Goal: Information Seeking & Learning: Learn about a topic

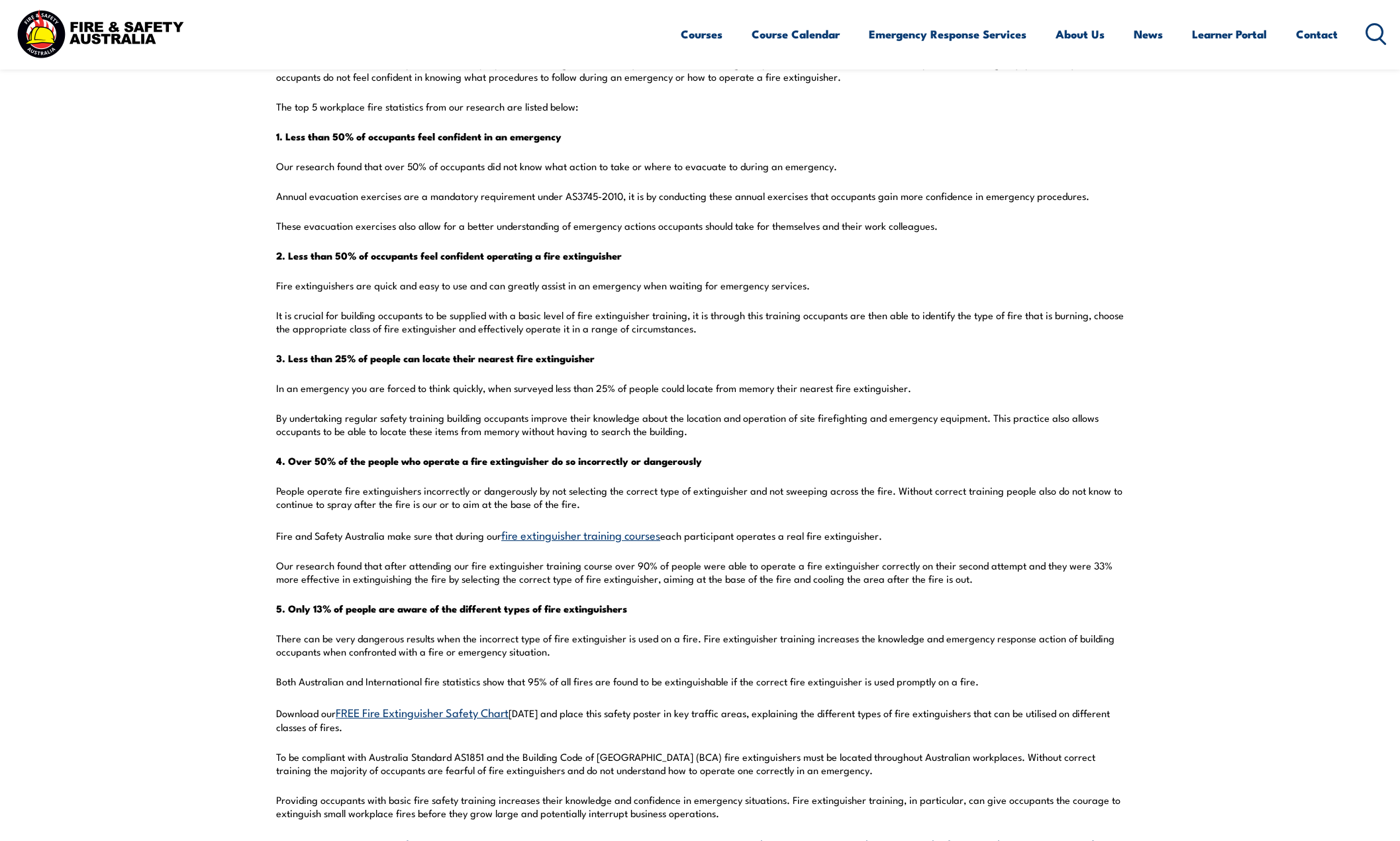
scroll to position [464, 0]
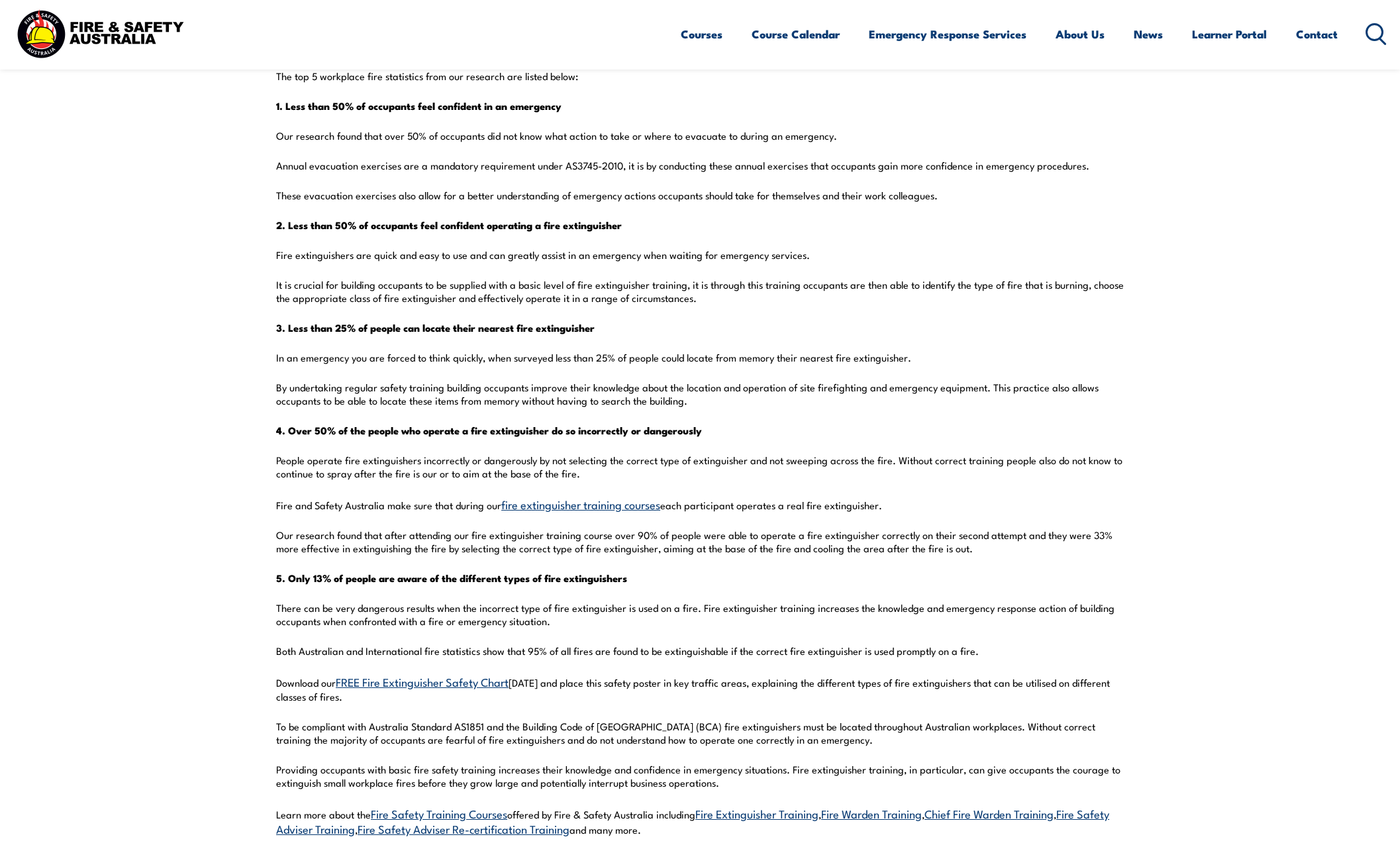
click at [245, 368] on section "Fire and Safety Australia has reviewed various studies along with conducting ou…" at bounding box center [700, 418] width 1400 height 954
click at [374, 400] on p "By undertaking regular safety training building occupants improve their knowled…" at bounding box center [700, 394] width 847 height 27
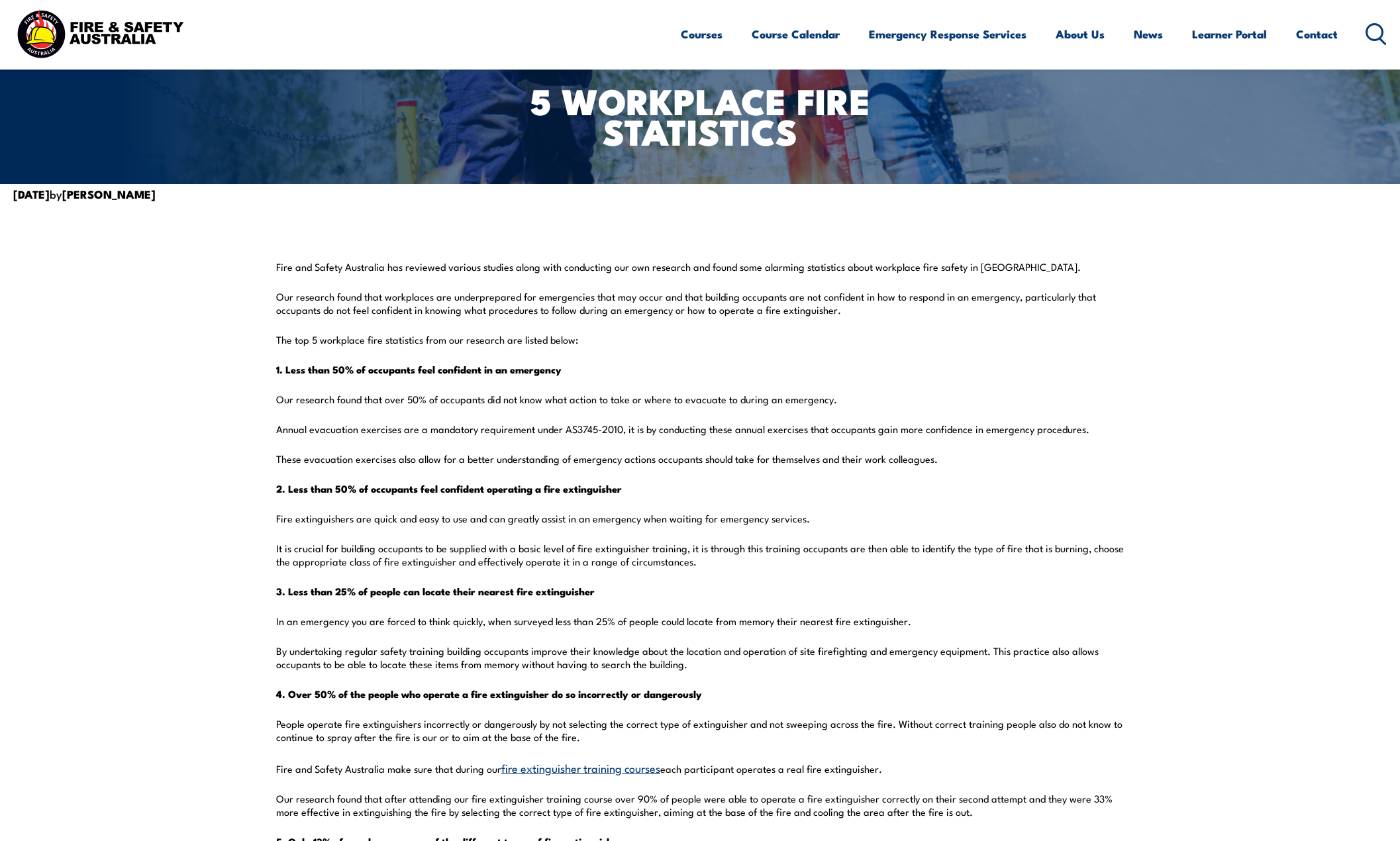
scroll to position [265, 0]
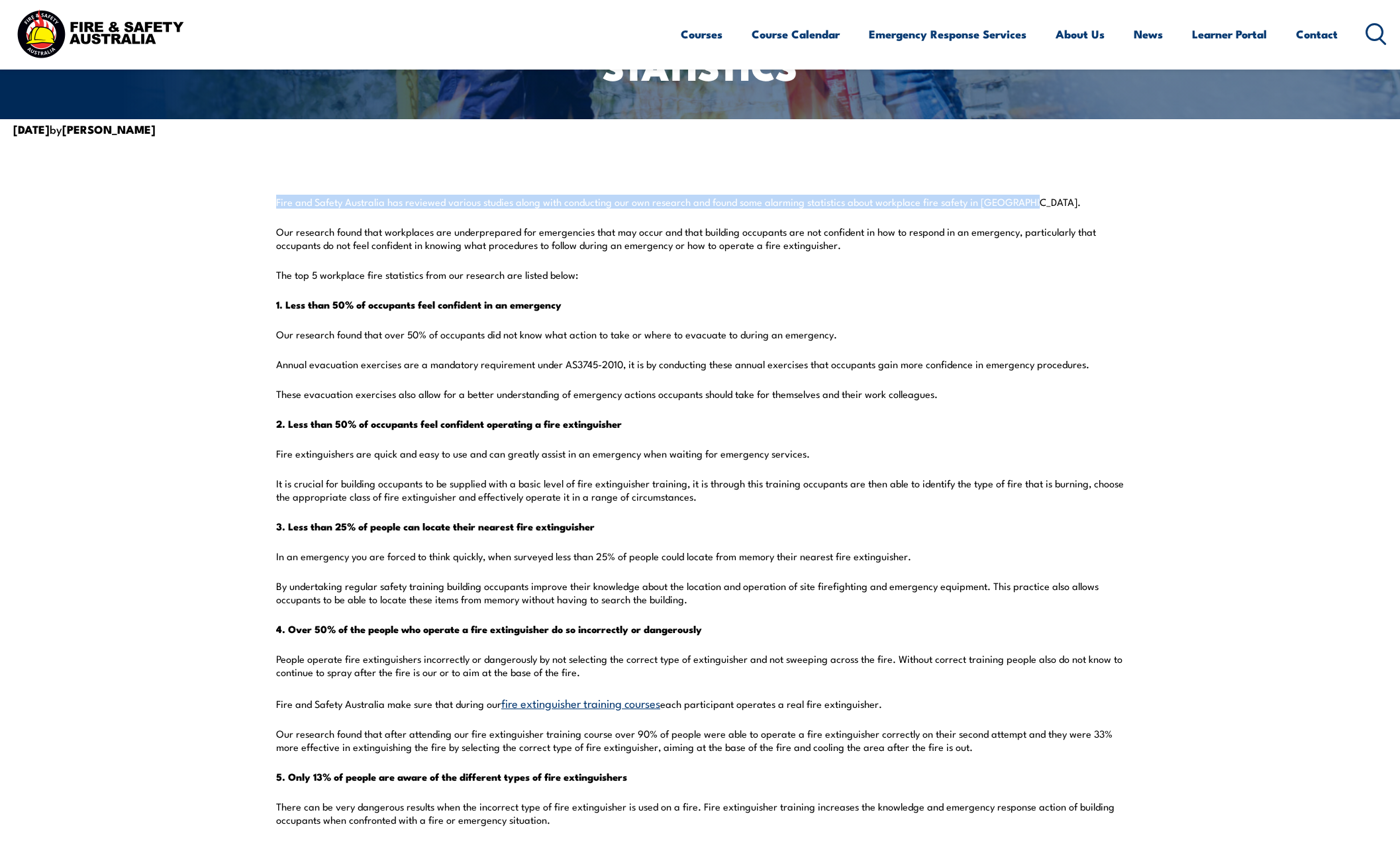
drag, startPoint x: 275, startPoint y: 201, endPoint x: 1052, endPoint y: 199, distance: 777.0
click at [1052, 199] on section "Fire and Safety Australia has reviewed various studies along with conducting ou…" at bounding box center [700, 616] width 1400 height 954
copy p "Fire and Safety Australia has reviewed various studies along with conducting ou…"
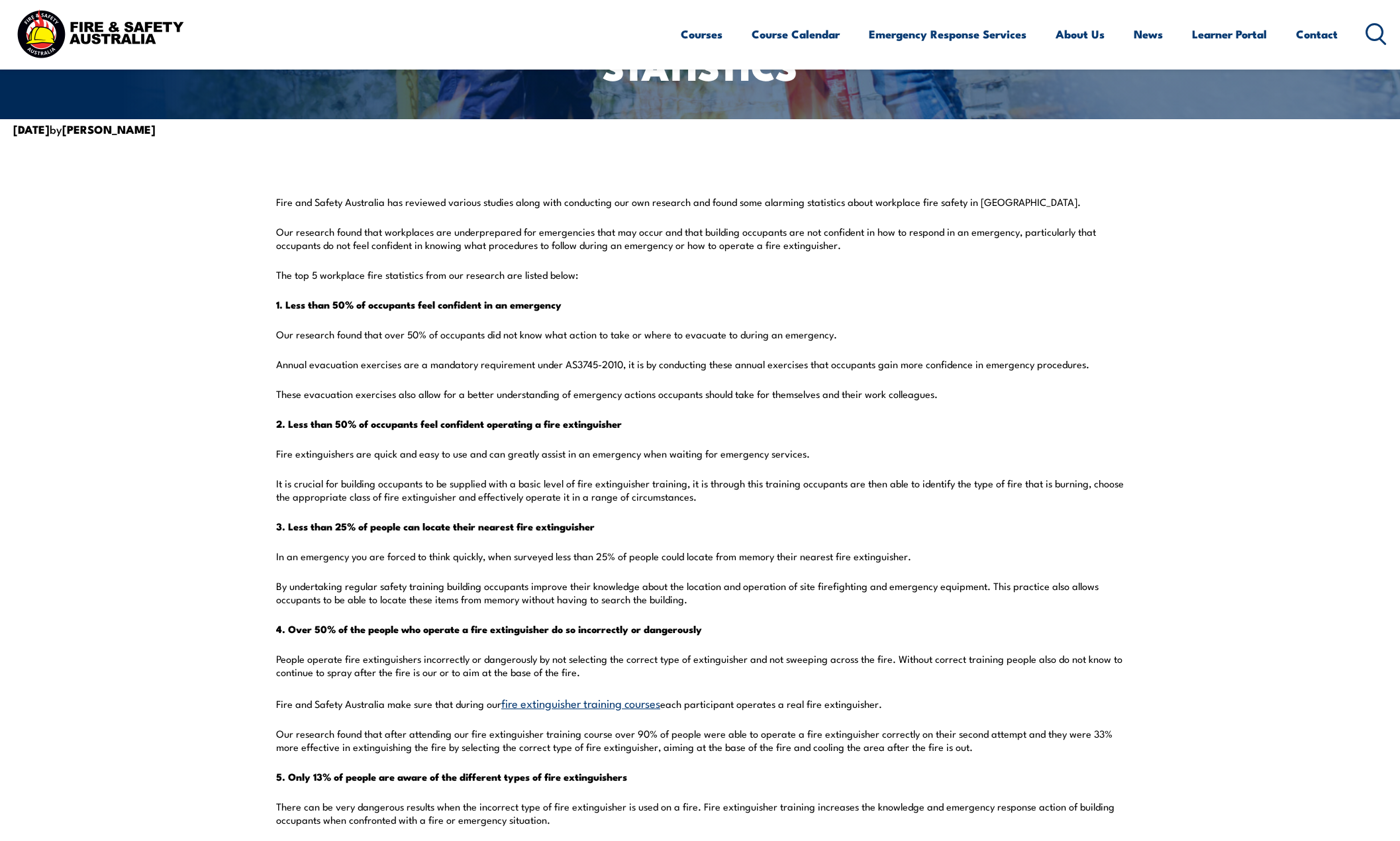
click at [1167, 361] on section "Fire and Safety Australia has reviewed various studies along with conducting ou…" at bounding box center [700, 616] width 1400 height 954
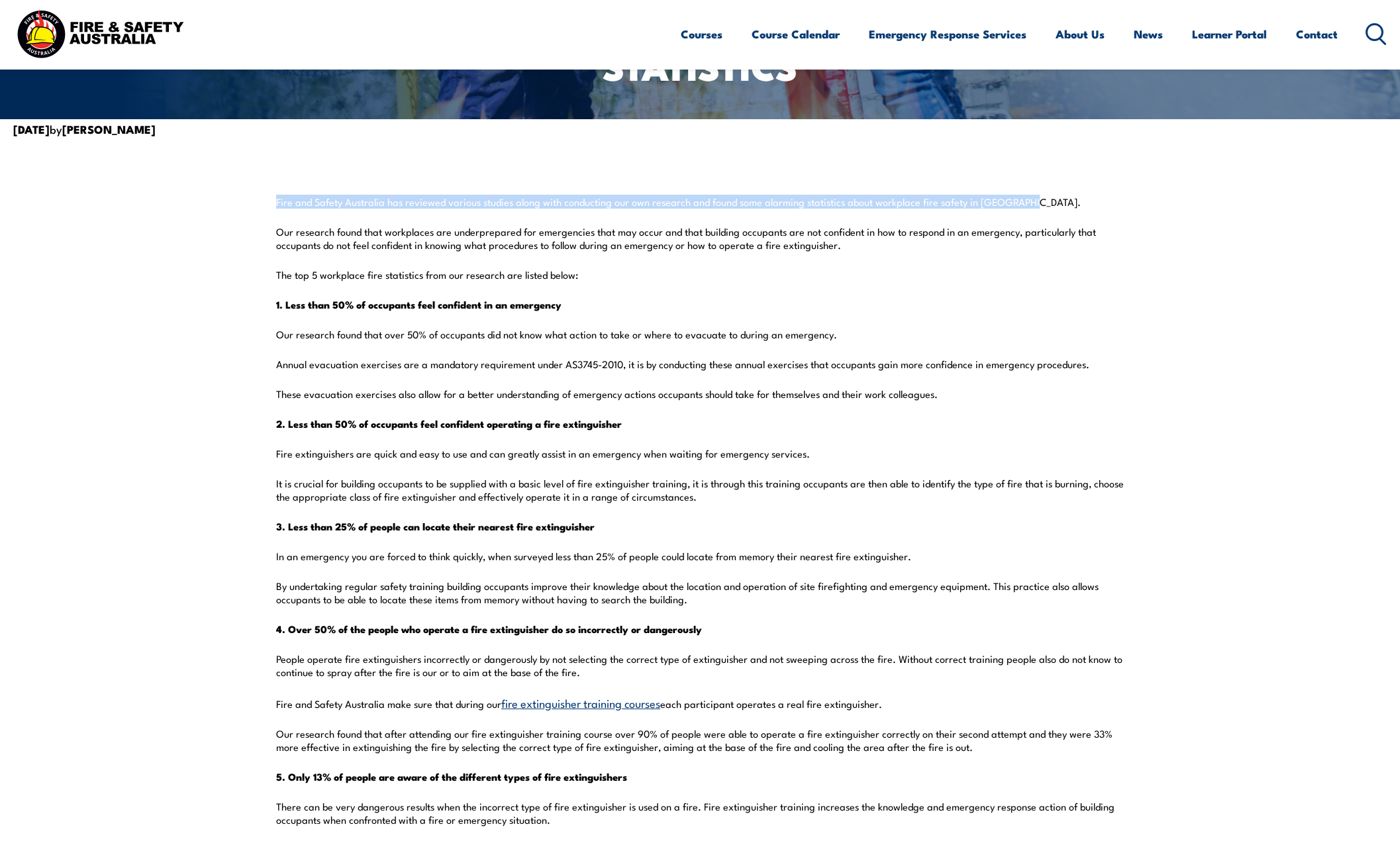
drag, startPoint x: 275, startPoint y: 201, endPoint x: 1023, endPoint y: 203, distance: 748.0
click at [1023, 203] on section "Fire and Safety Australia has reviewed various studies along with conducting ou…" at bounding box center [700, 616] width 1400 height 954
copy p "Fire and Safety Australia has reviewed various studies along with conducting ou…"
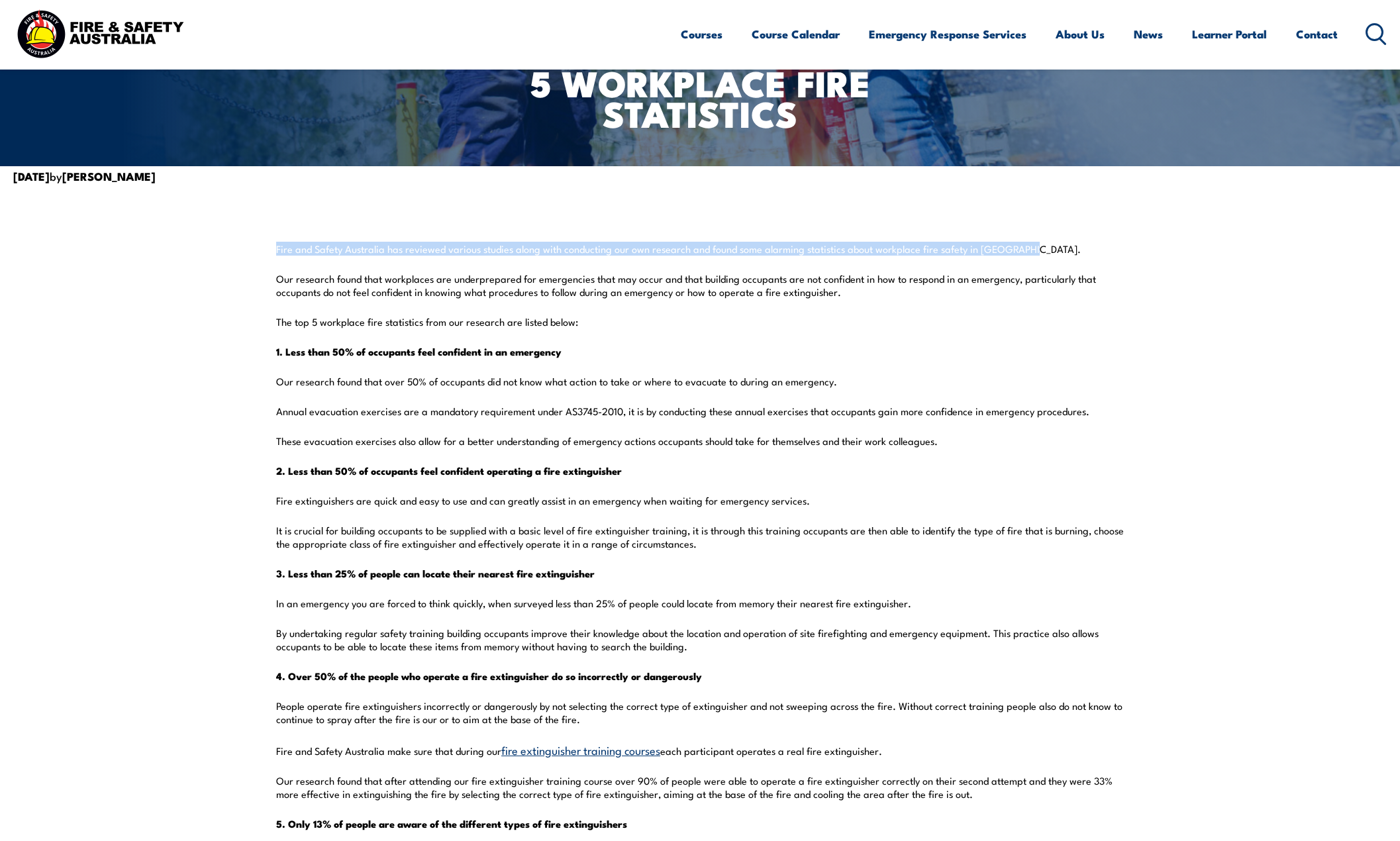
scroll to position [332, 0]
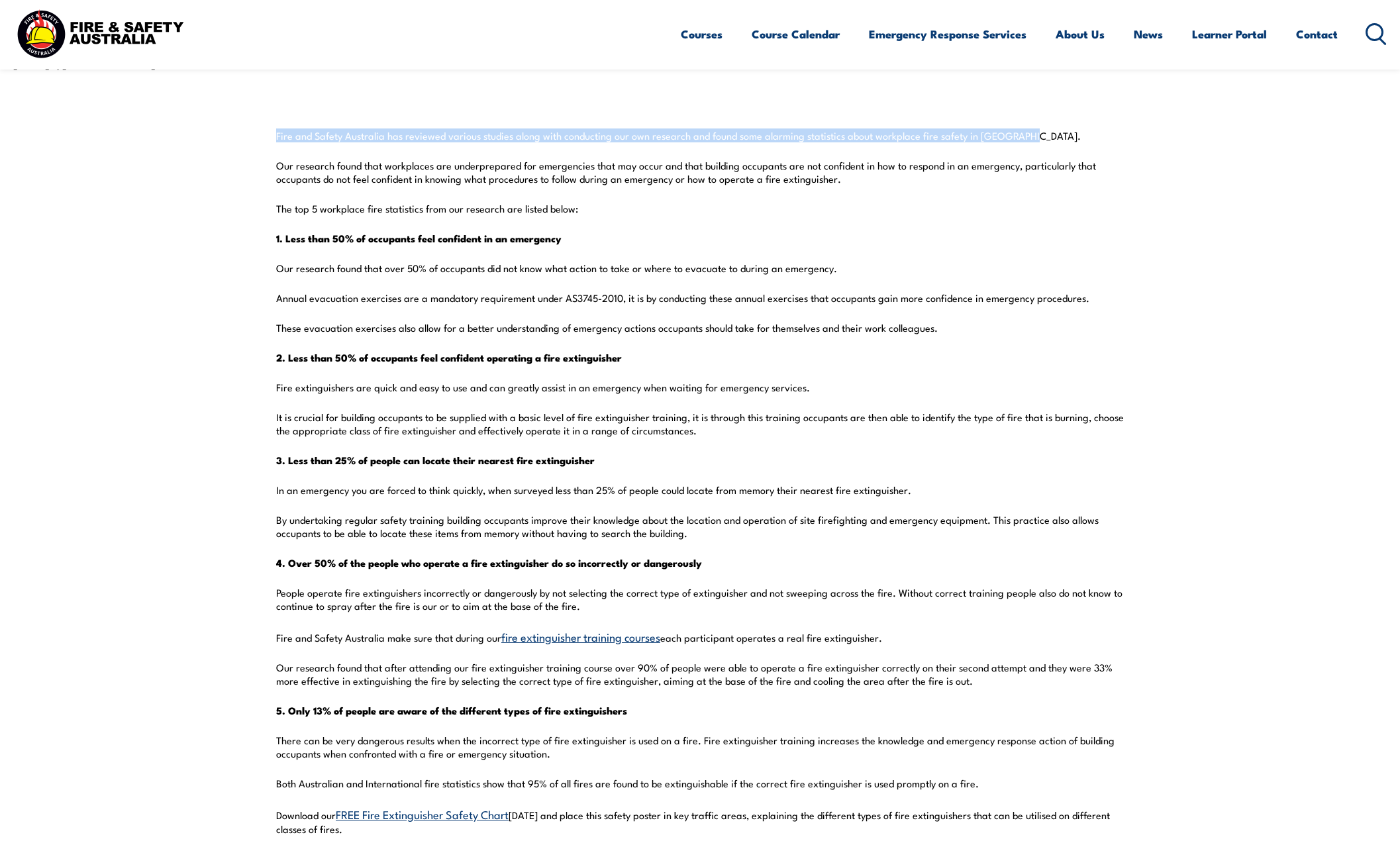
copy p "Fire and Safety Australia has reviewed various studies along with conducting ou…"
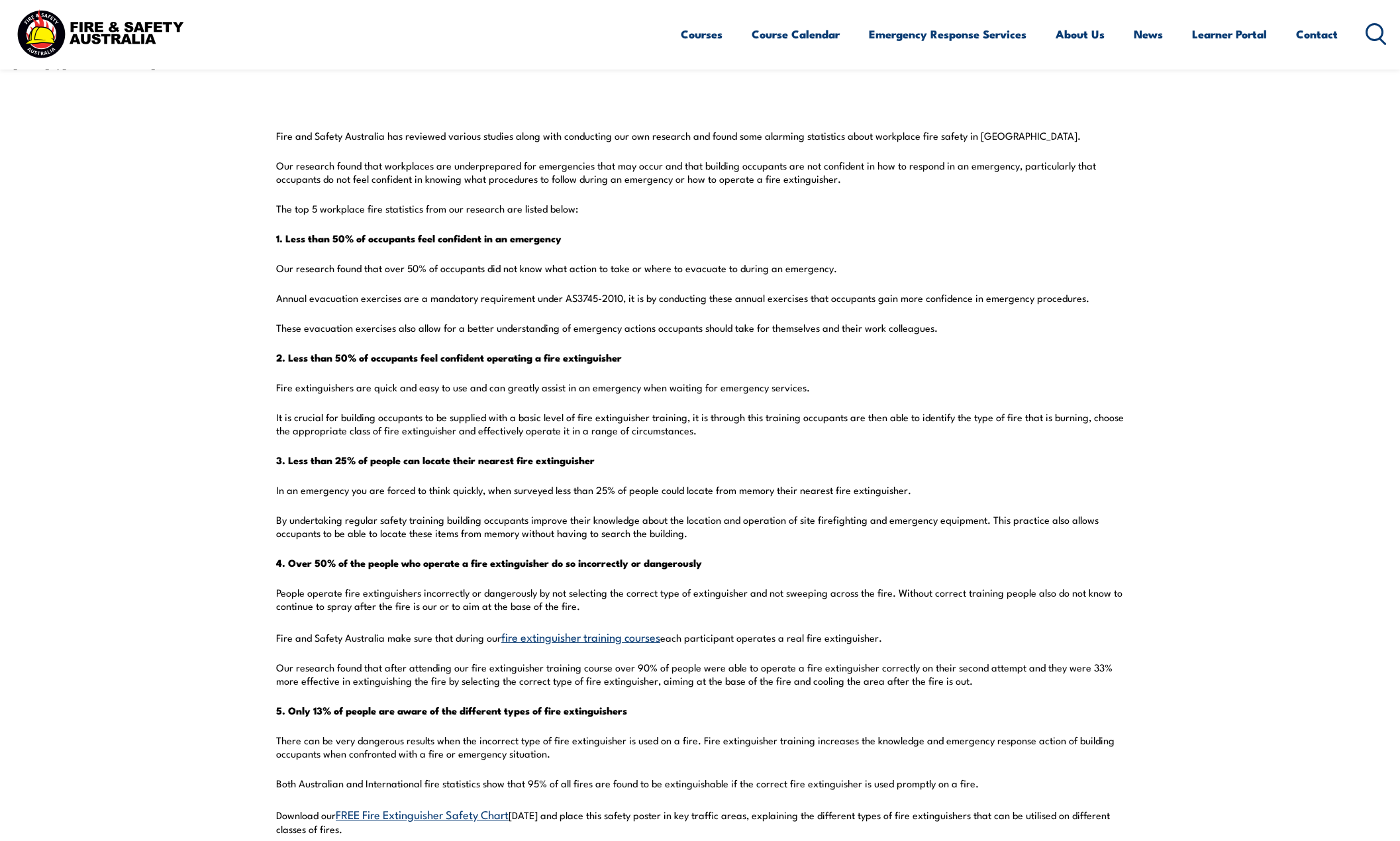
click at [1331, 535] on section "Fire and Safety Australia has reviewed various studies along with conducting ou…" at bounding box center [700, 550] width 1400 height 954
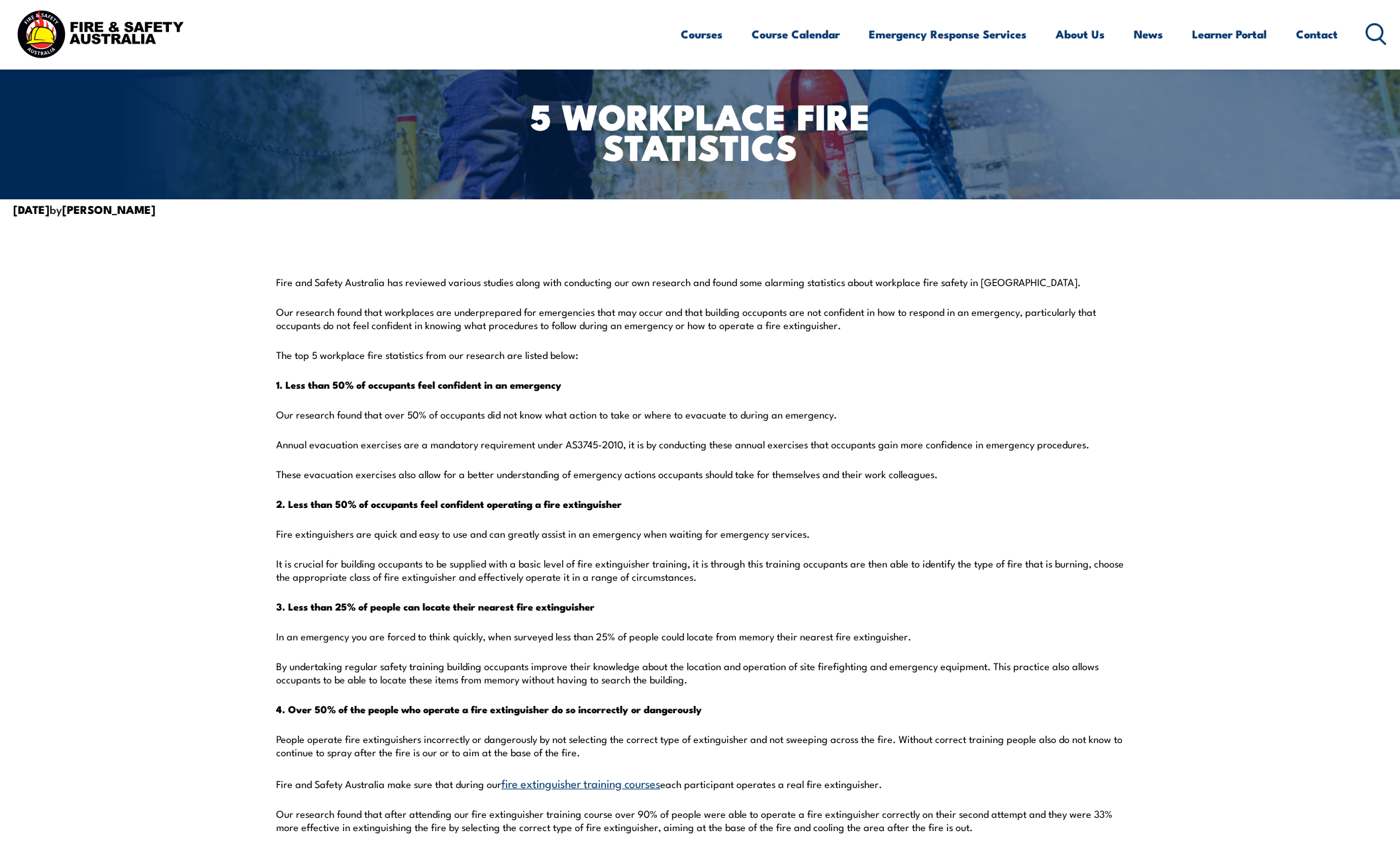
scroll to position [66, 0]
